Goal: Information Seeking & Learning: Learn about a topic

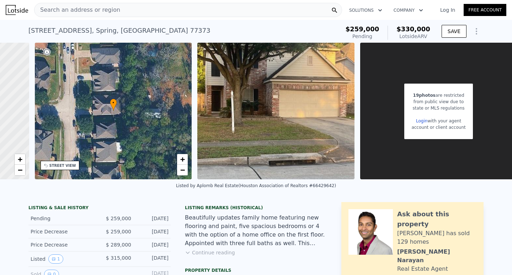
scroll to position [0, 144]
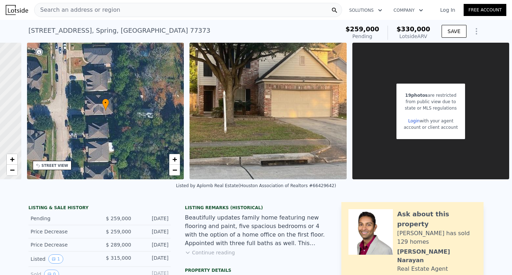
click at [222, 145] on img at bounding box center [267, 111] width 157 height 136
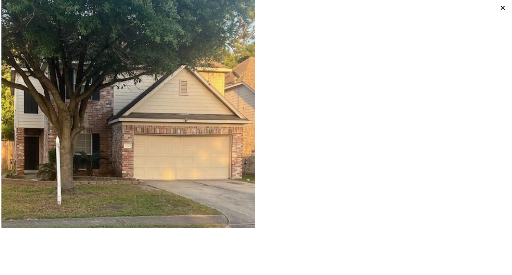
click at [499, 7] on icon at bounding box center [503, 8] width 10 height 10
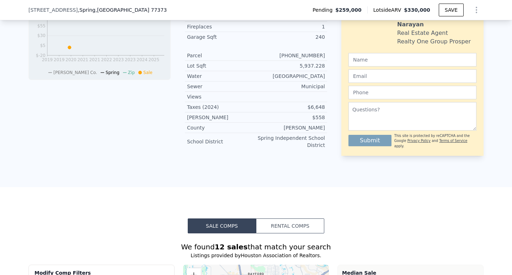
scroll to position [329, 0]
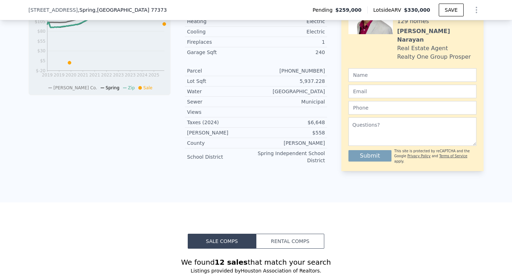
click at [314, 136] on div "$558" at bounding box center [290, 132] width 69 height 7
click at [318, 135] on div "$558" at bounding box center [290, 132] width 69 height 7
click at [317, 135] on div "$558" at bounding box center [290, 132] width 69 height 7
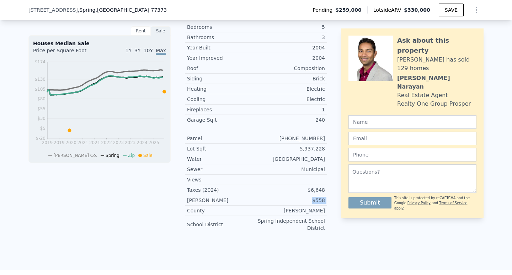
scroll to position [246, 0]
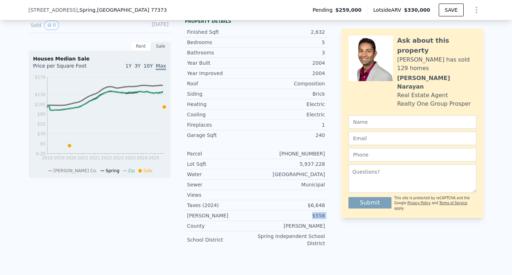
click at [320, 219] on div "$558" at bounding box center [290, 215] width 69 height 7
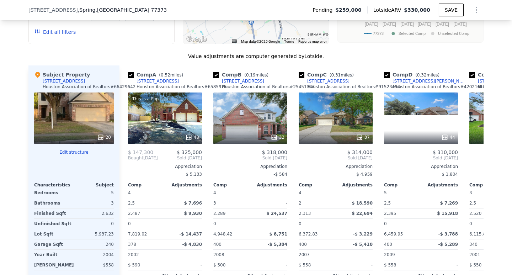
scroll to position [744, 0]
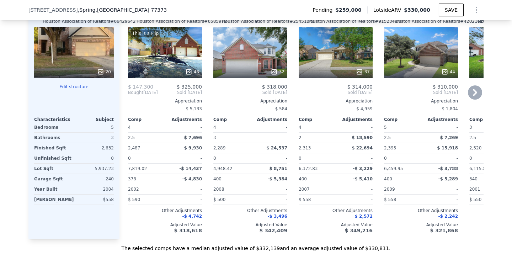
click at [144, 64] on div "This is a Flip 48" at bounding box center [165, 52] width 74 height 51
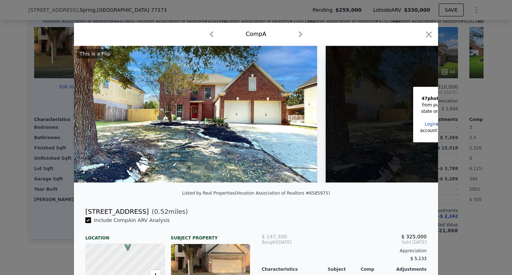
click at [194, 141] on img at bounding box center [195, 114] width 243 height 136
click at [300, 36] on icon "button" at bounding box center [300, 33] width 11 height 11
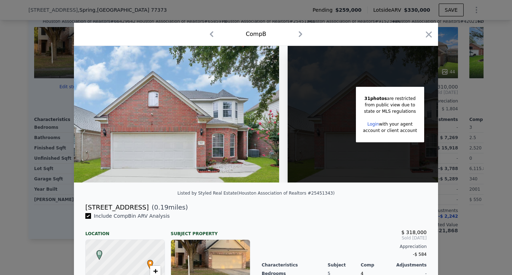
click at [211, 35] on icon "button" at bounding box center [211, 33] width 11 height 11
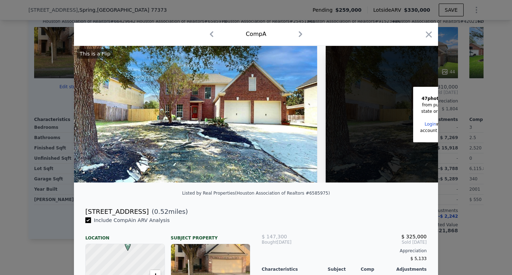
drag, startPoint x: 151, startPoint y: 216, endPoint x: 80, endPoint y: 211, distance: 71.6
click at [80, 211] on div "[STREET_ADDRESS] ( 0.52 miles)" at bounding box center [256, 209] width 364 height 14
click at [173, 12] on div at bounding box center [256, 137] width 512 height 275
